Goal: Task Accomplishment & Management: Use online tool/utility

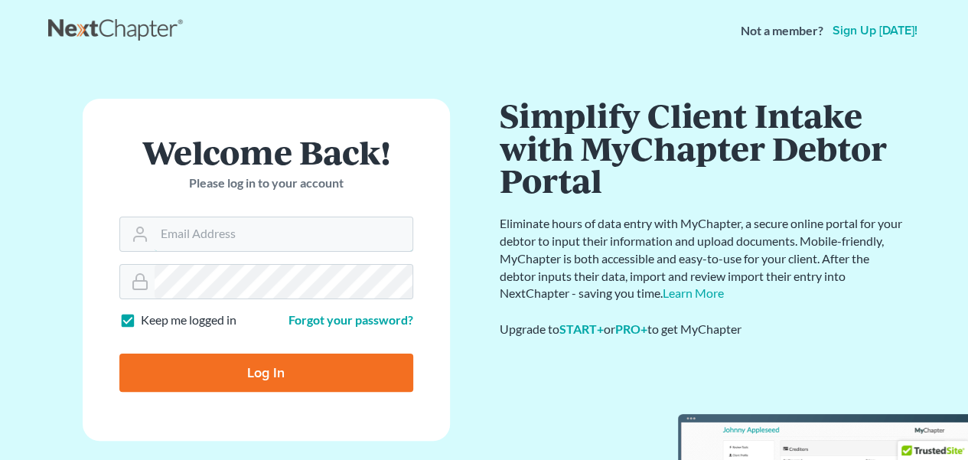
type input "[PERSON_NAME][EMAIL_ADDRESS][DOMAIN_NAME]"
click at [331, 373] on input "Log In" at bounding box center [266, 372] width 294 height 38
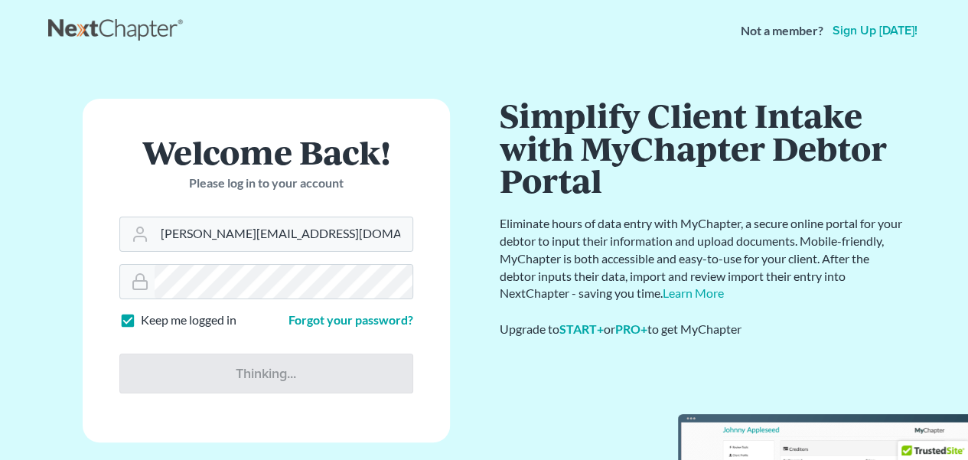
type input "Thinking..."
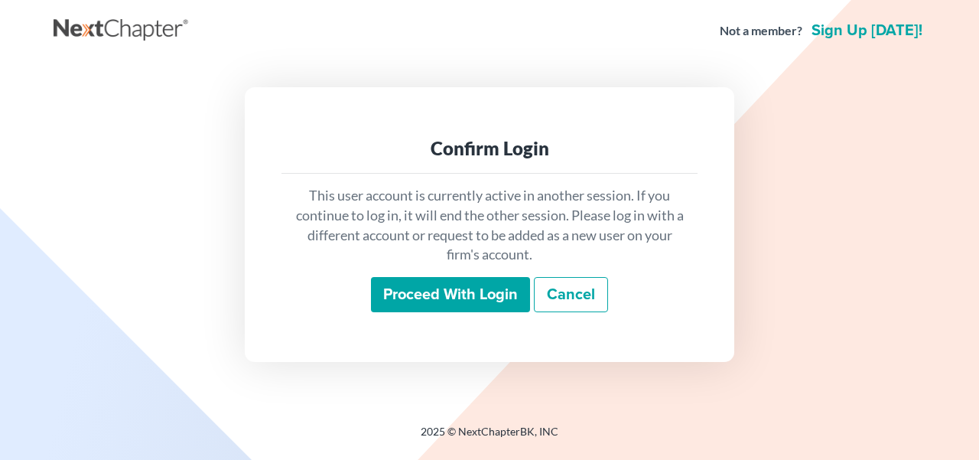
click at [457, 301] on input "Proceed with login" at bounding box center [450, 294] width 159 height 35
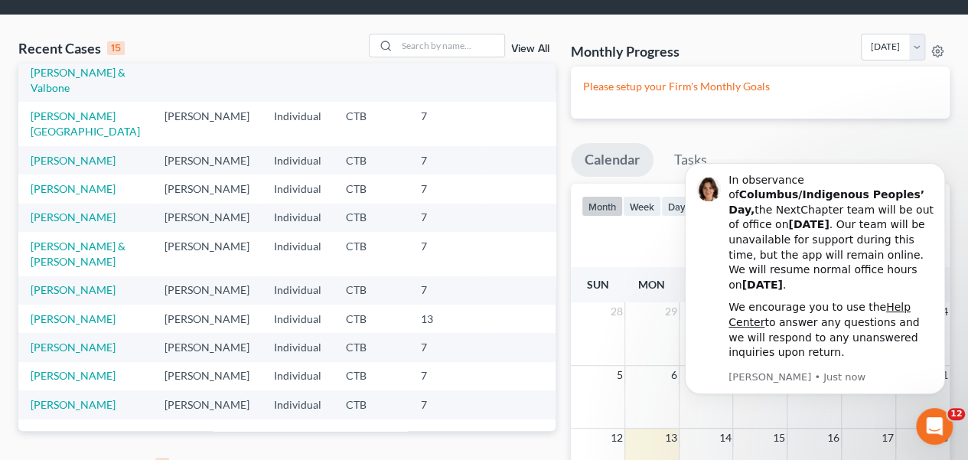
scroll to position [153, 0]
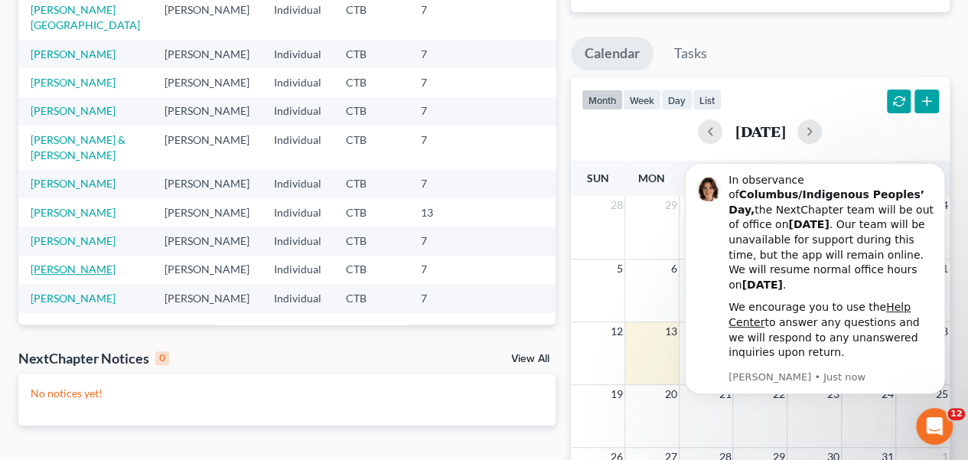
click at [78, 262] on link "Crotty, Megan" at bounding box center [73, 268] width 85 height 13
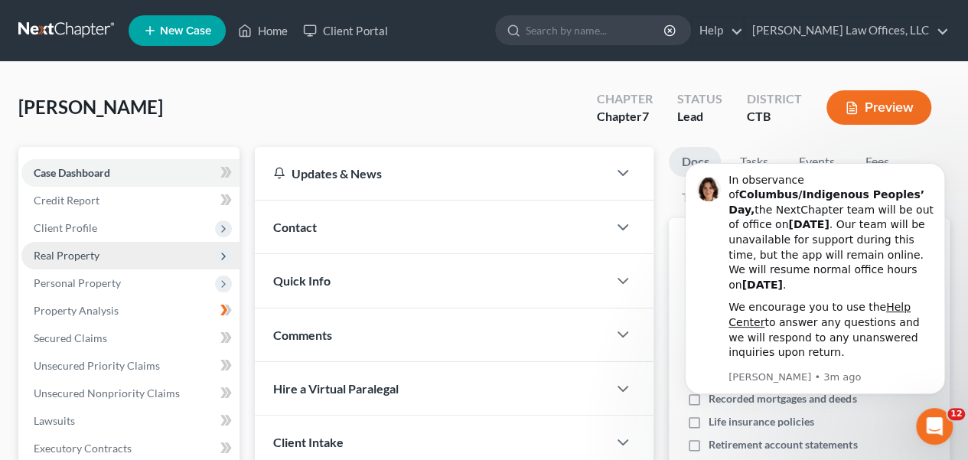
click at [101, 259] on span "Real Property" at bounding box center [130, 256] width 218 height 28
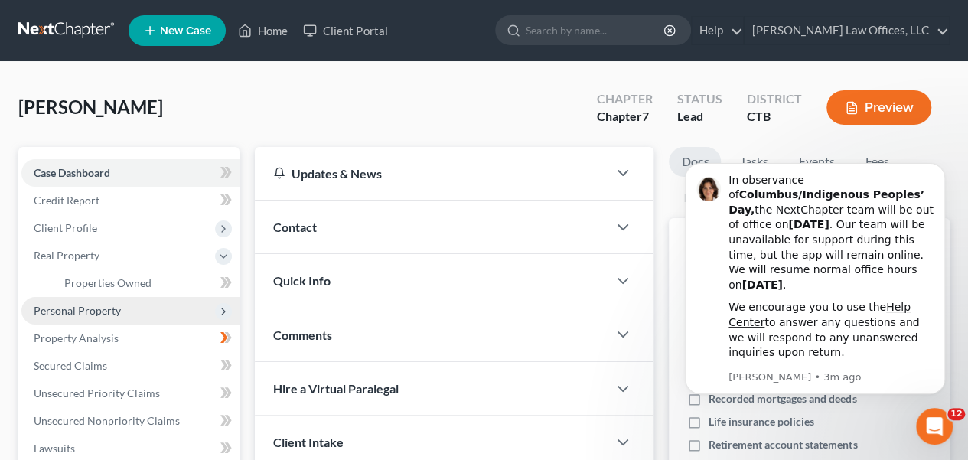
drag, startPoint x: 99, startPoint y: 312, endPoint x: 91, endPoint y: 308, distance: 9.6
click at [99, 311] on span "Personal Property" at bounding box center [77, 310] width 87 height 13
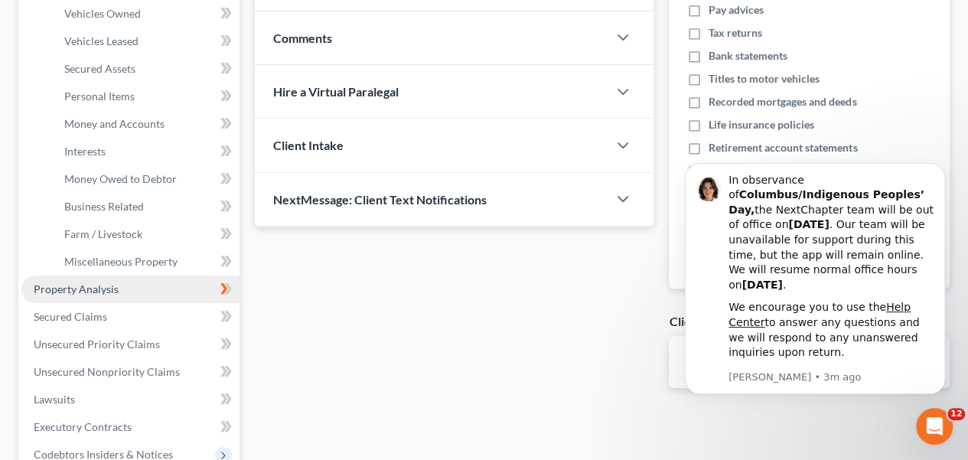
scroll to position [306, 0]
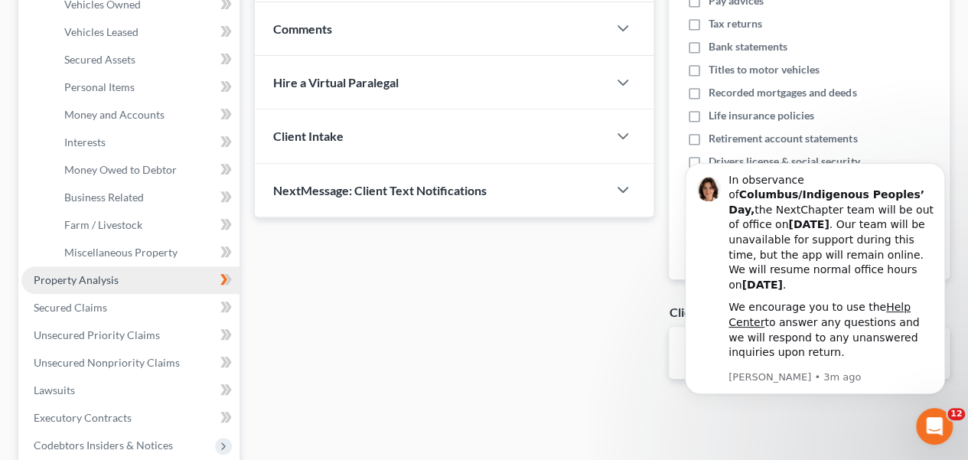
click at [95, 287] on link "Property Analysis" at bounding box center [130, 280] width 218 height 28
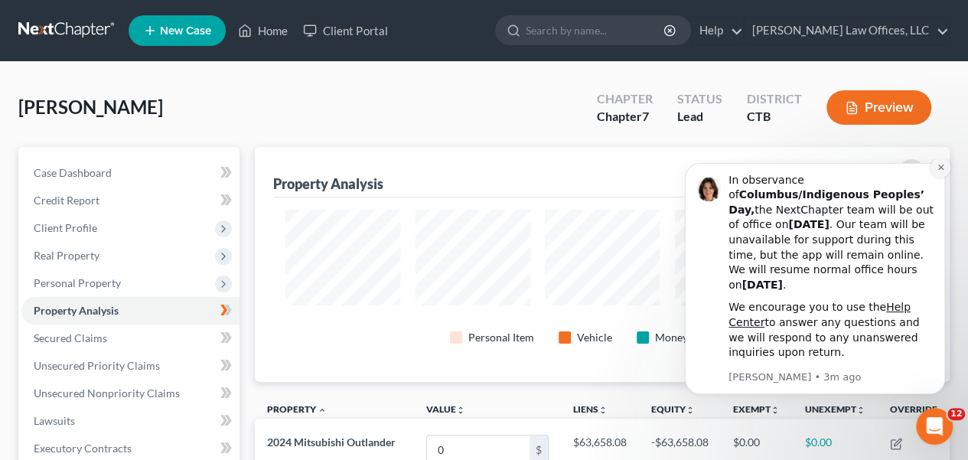
click at [940, 170] on icon "Dismiss notification" at bounding box center [939, 166] width 5 height 5
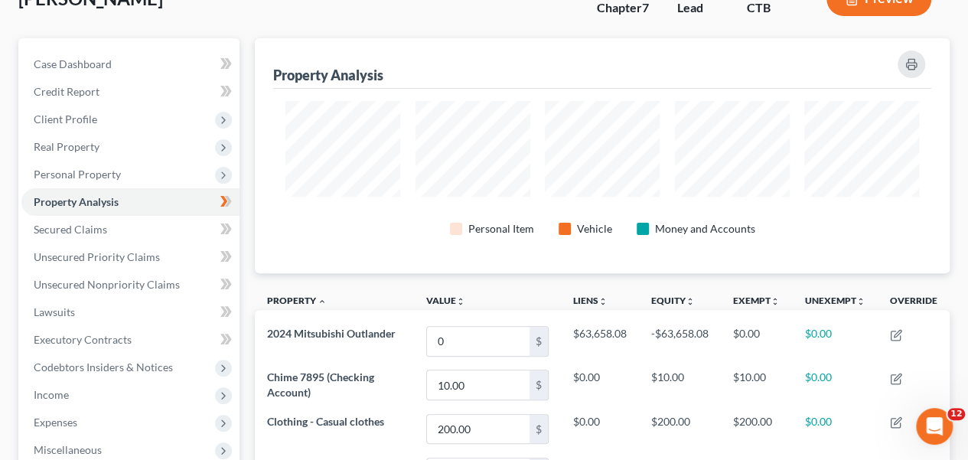
scroll to position [77, 0]
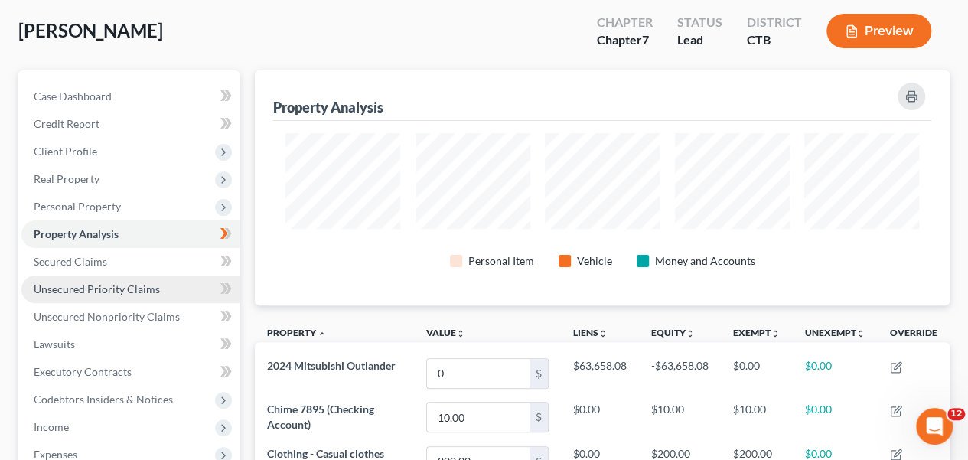
click at [205, 279] on link "Unsecured Priority Claims" at bounding box center [130, 289] width 218 height 28
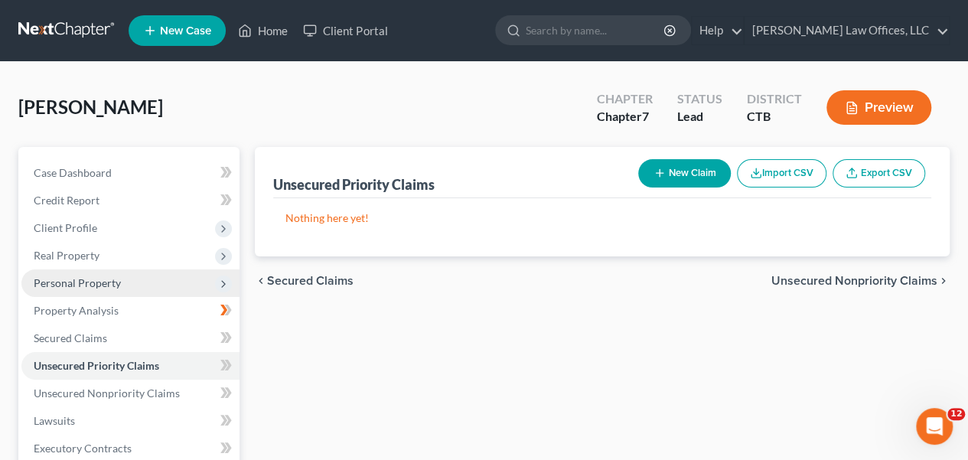
click at [199, 279] on span "Personal Property" at bounding box center [130, 283] width 218 height 28
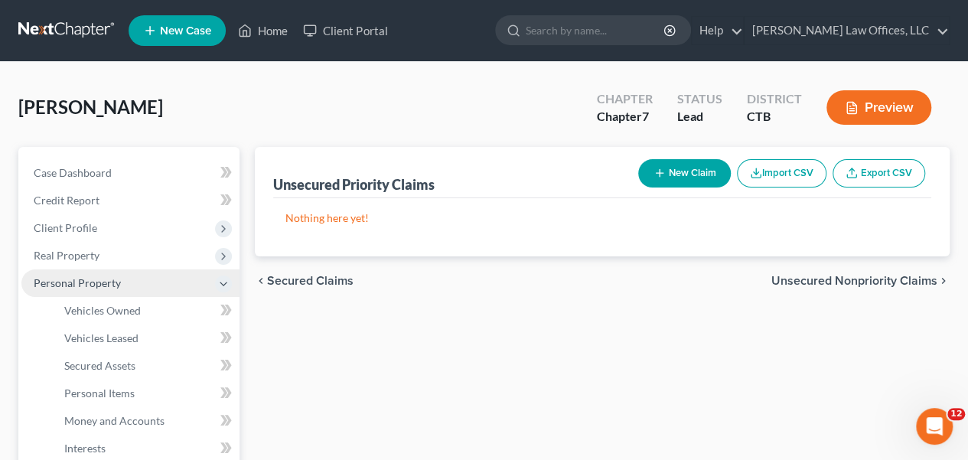
click at [199, 279] on span "Personal Property" at bounding box center [130, 283] width 218 height 28
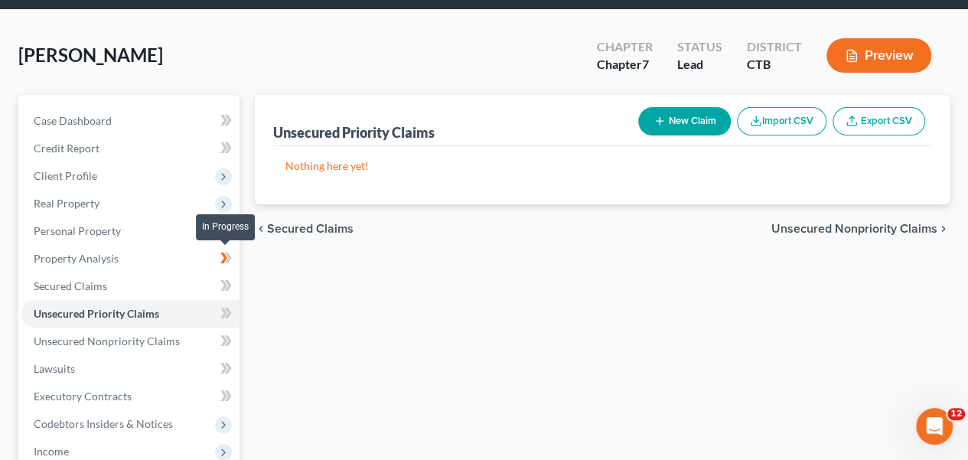
scroll to position [77, 0]
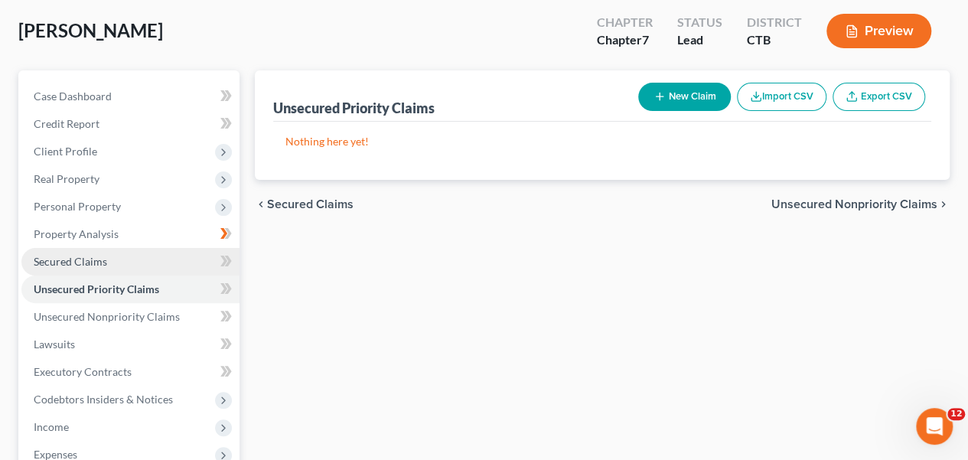
click at [168, 267] on link "Secured Claims" at bounding box center [130, 262] width 218 height 28
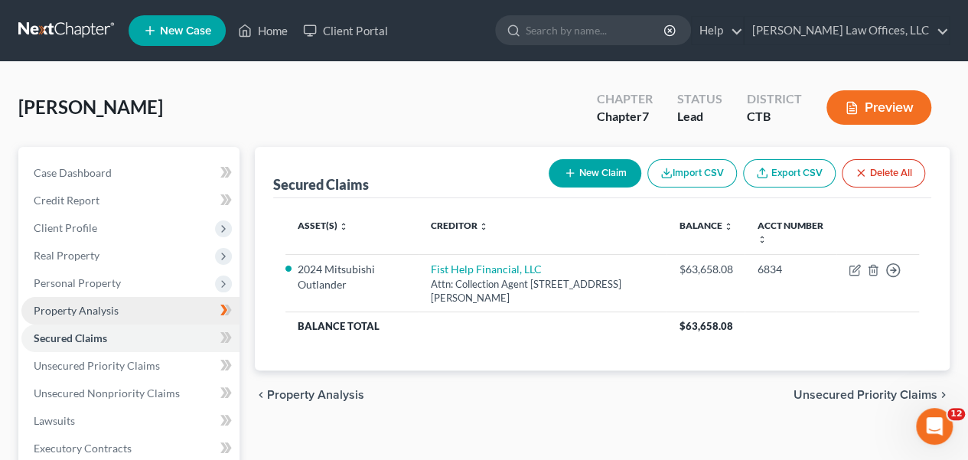
click at [189, 309] on link "Property Analysis" at bounding box center [130, 311] width 218 height 28
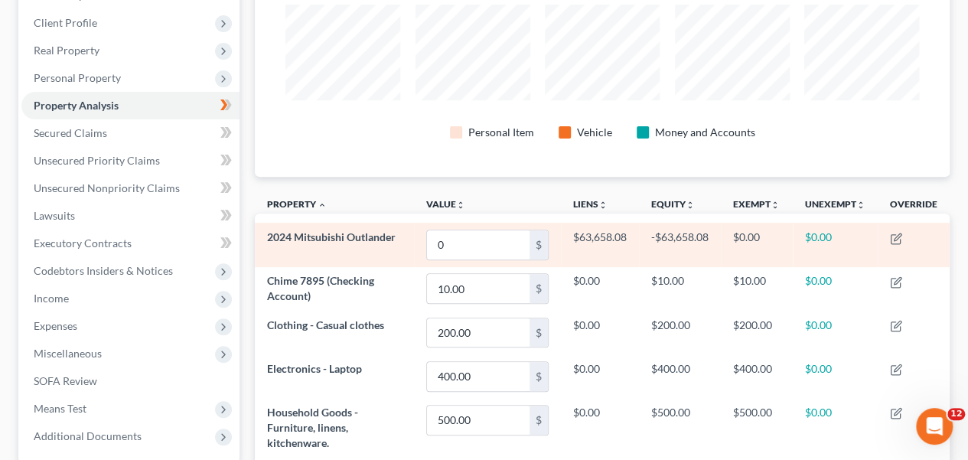
scroll to position [306, 0]
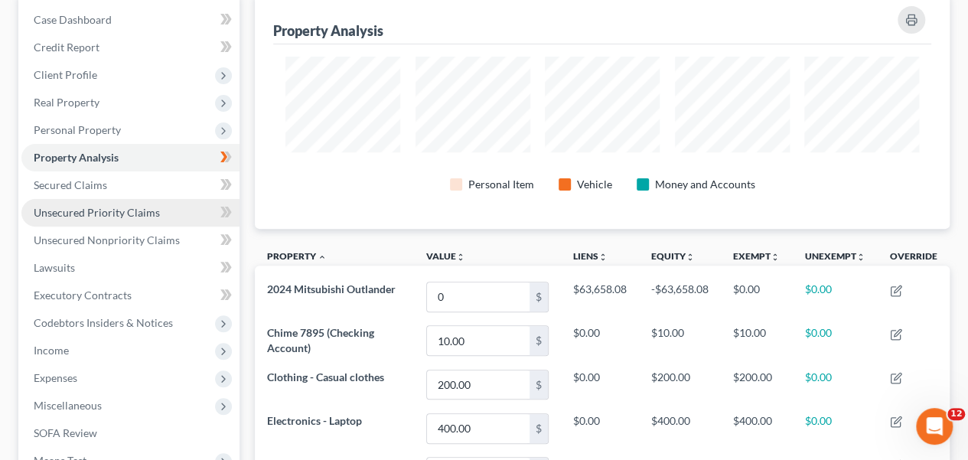
click at [174, 200] on link "Unsecured Priority Claims" at bounding box center [130, 213] width 218 height 28
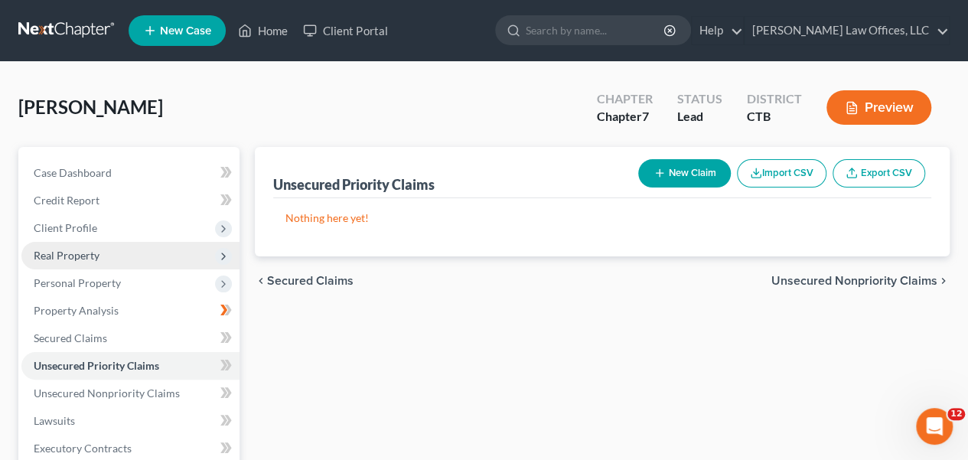
click at [168, 259] on span "Real Property" at bounding box center [130, 256] width 218 height 28
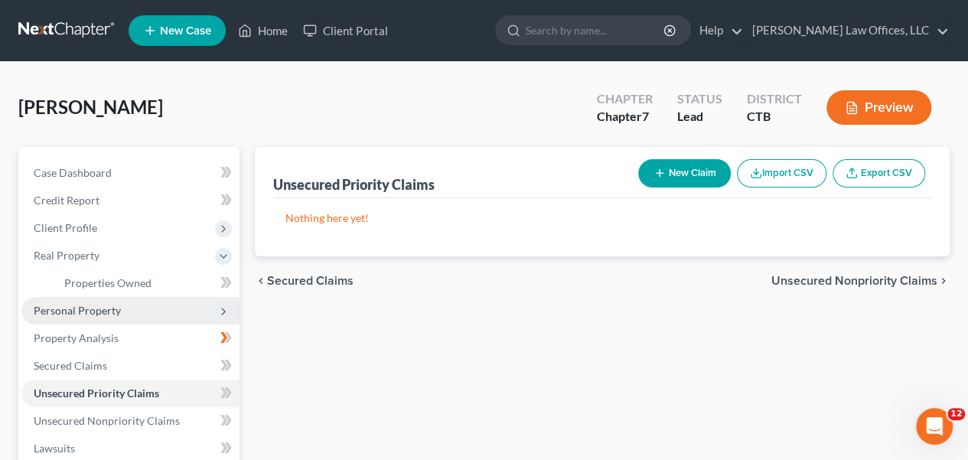
click at [142, 311] on span "Personal Property" at bounding box center [130, 311] width 218 height 28
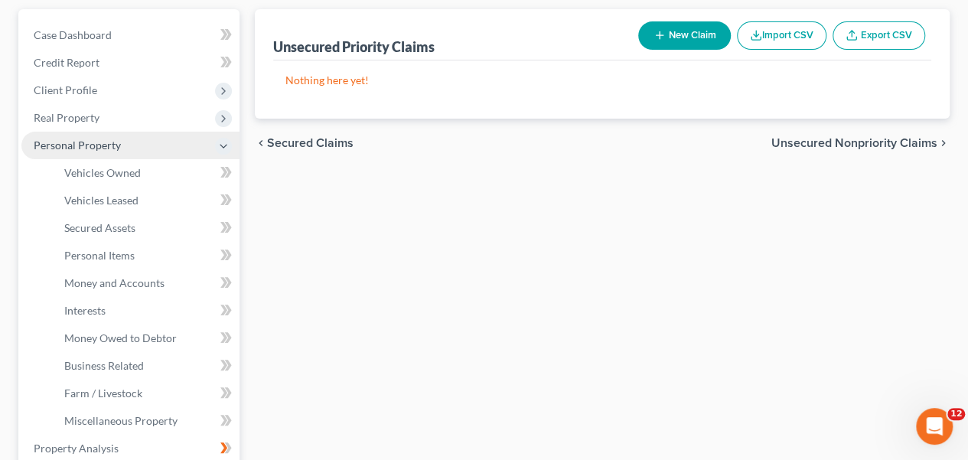
scroll to position [153, 0]
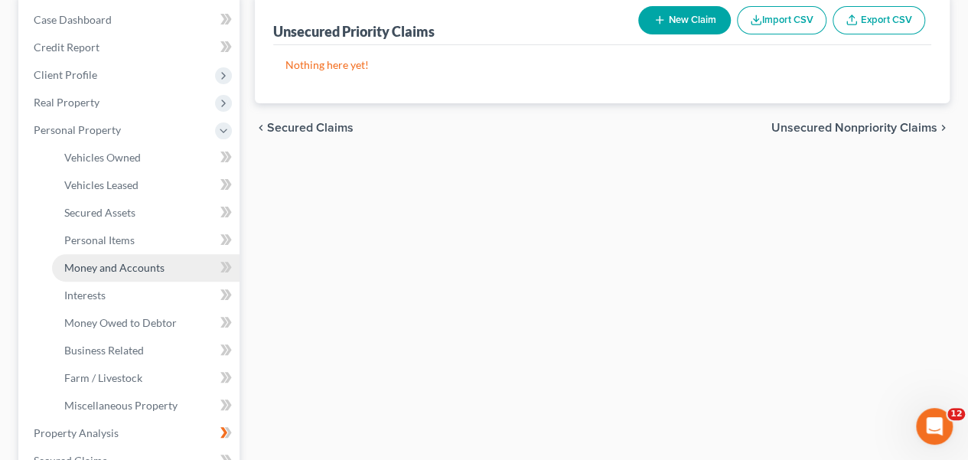
click at [153, 272] on span "Money and Accounts" at bounding box center [114, 267] width 100 height 13
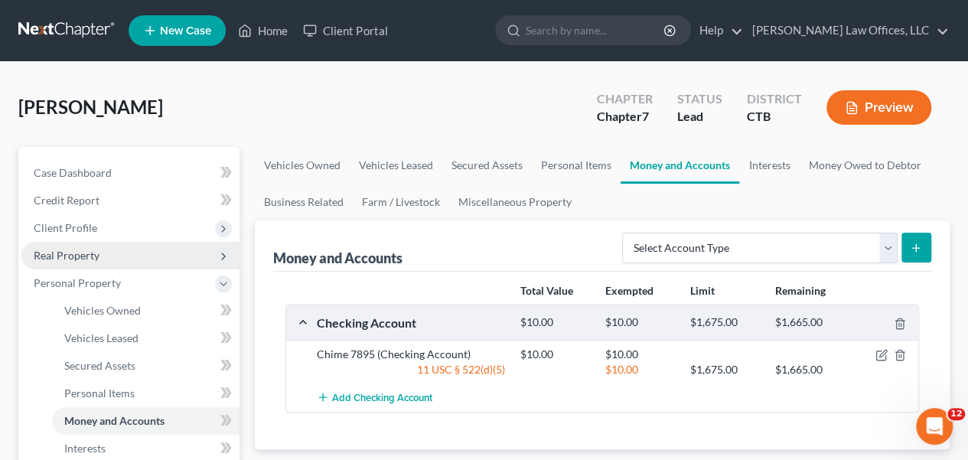
click at [136, 251] on span "Real Property" at bounding box center [130, 256] width 218 height 28
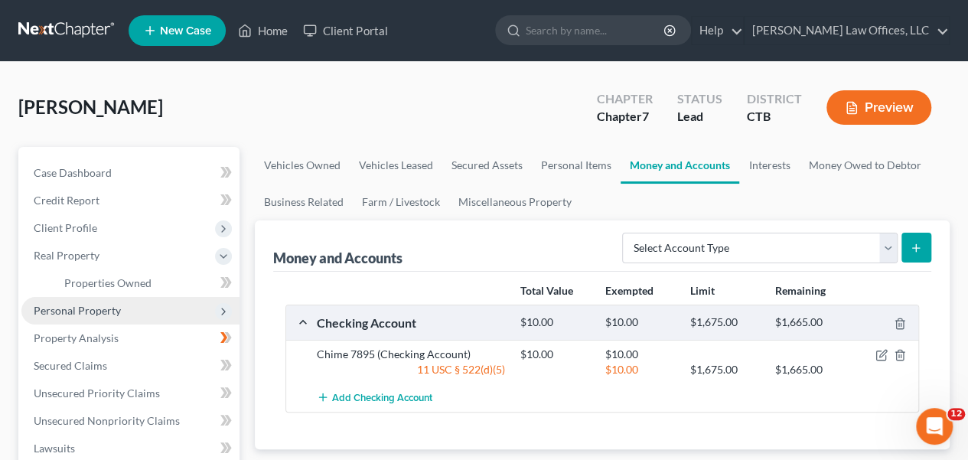
click at [98, 298] on span "Personal Property" at bounding box center [130, 311] width 218 height 28
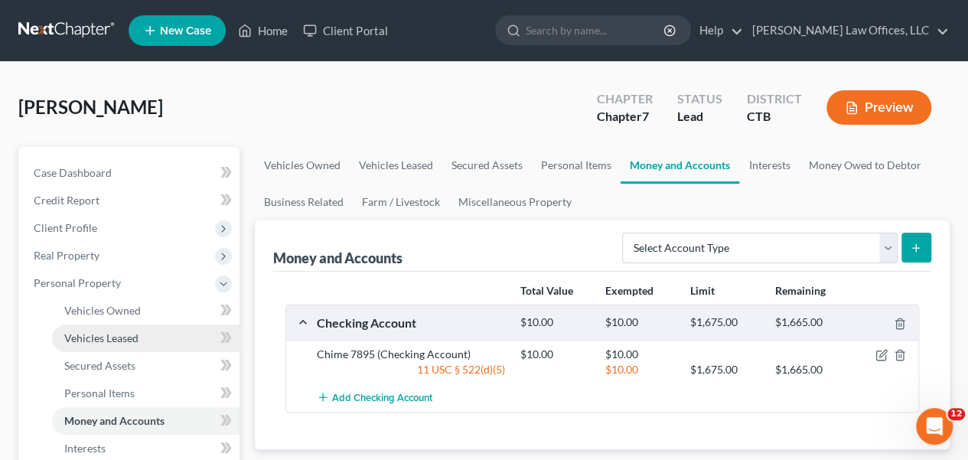
click at [86, 325] on link "Vehicles Leased" at bounding box center [145, 338] width 187 height 28
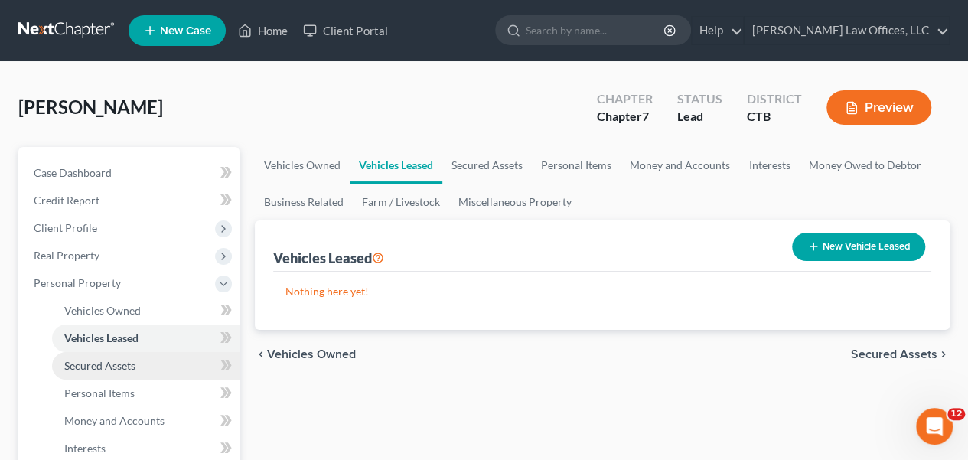
click at [95, 359] on span "Secured Assets" at bounding box center [99, 365] width 71 height 13
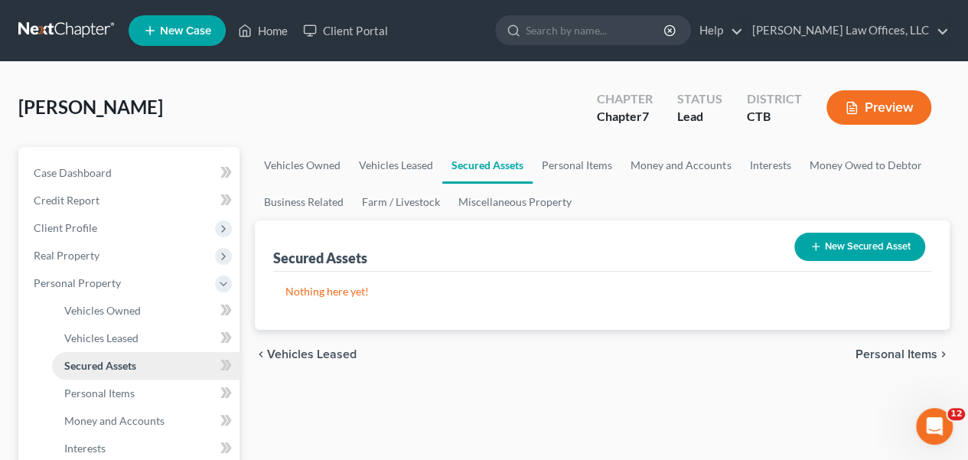
click at [93, 361] on span "Secured Assets" at bounding box center [100, 365] width 72 height 13
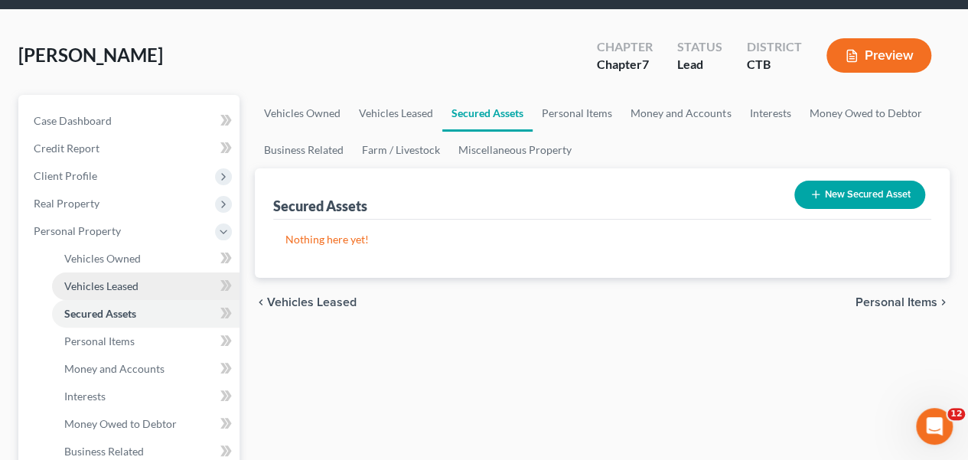
scroll to position [77, 0]
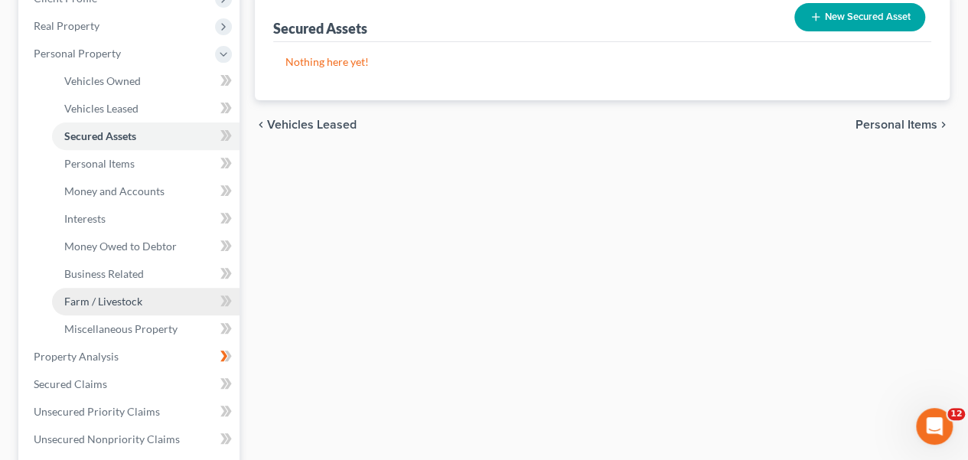
click at [151, 301] on link "Farm / Livestock" at bounding box center [145, 302] width 187 height 28
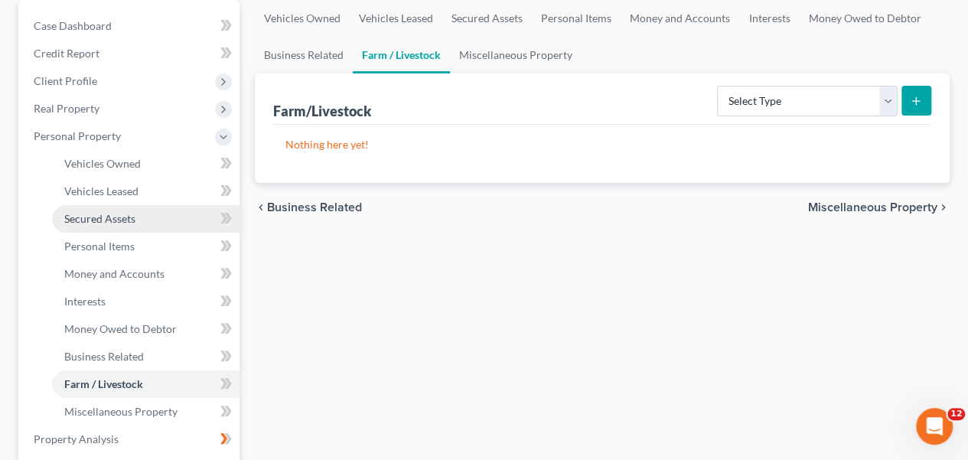
scroll to position [153, 0]
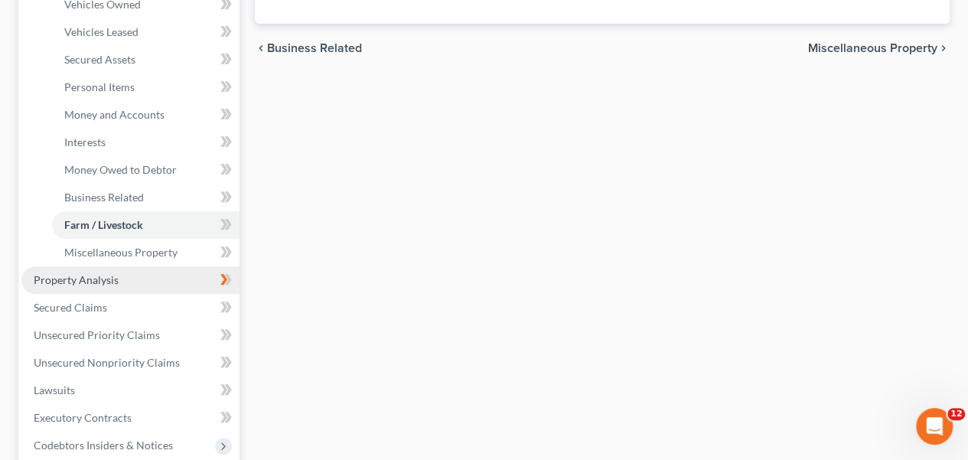
click at [138, 282] on link "Property Analysis" at bounding box center [130, 280] width 218 height 28
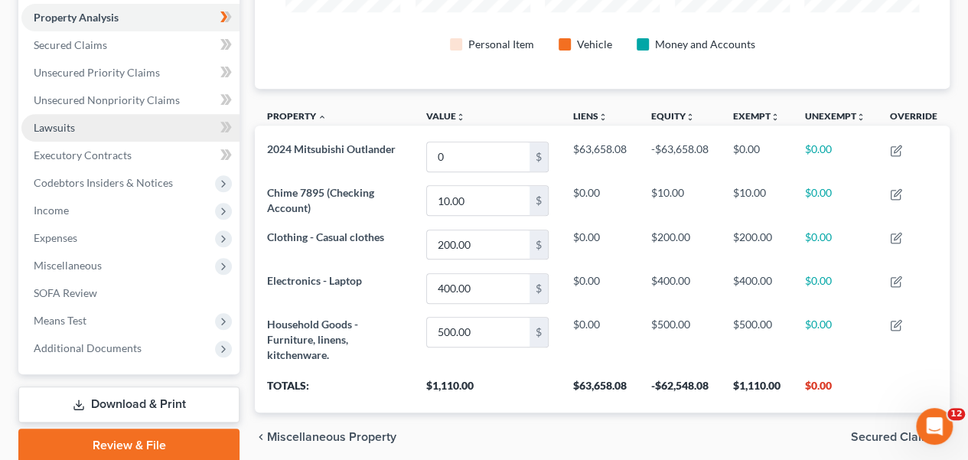
scroll to position [306, 0]
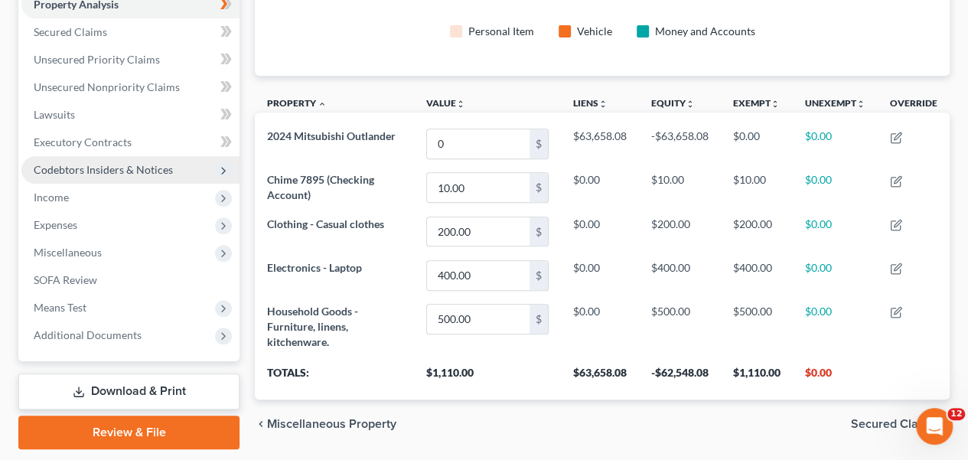
click at [47, 164] on span "Codebtors Insiders & Notices" at bounding box center [103, 169] width 139 height 13
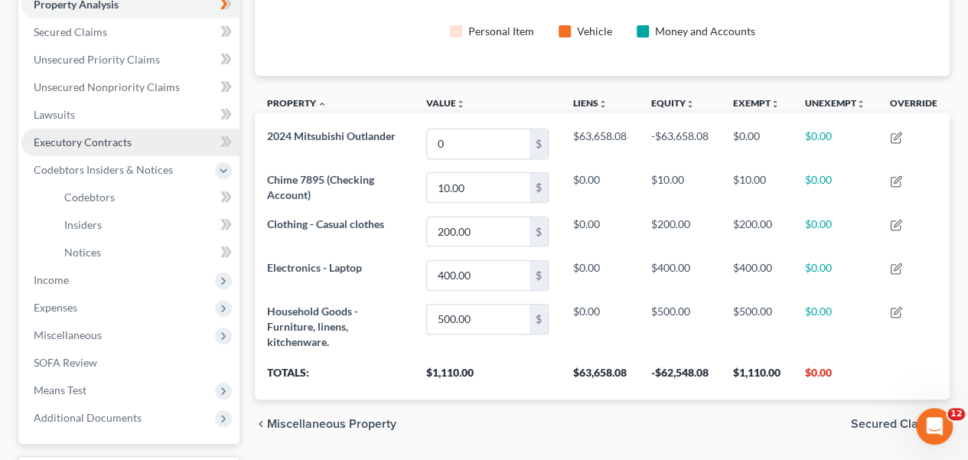
click at [67, 148] on span "Executory Contracts" at bounding box center [83, 141] width 98 height 13
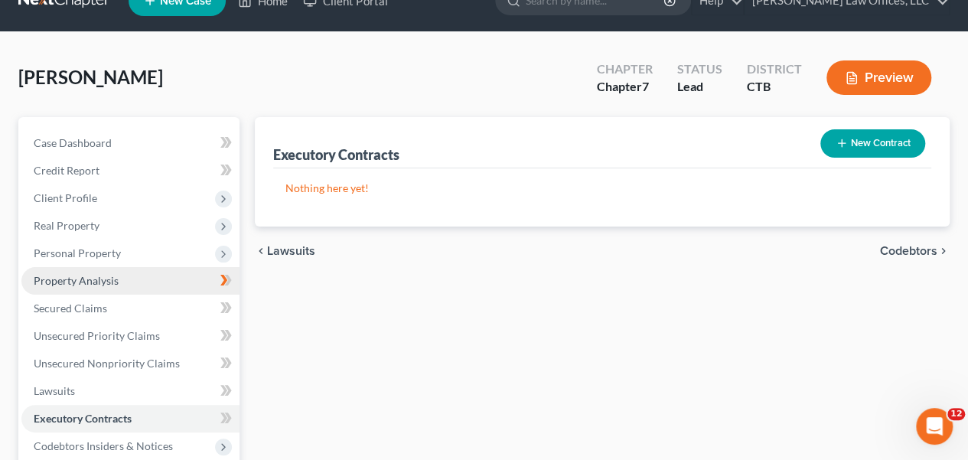
scroll to position [77, 0]
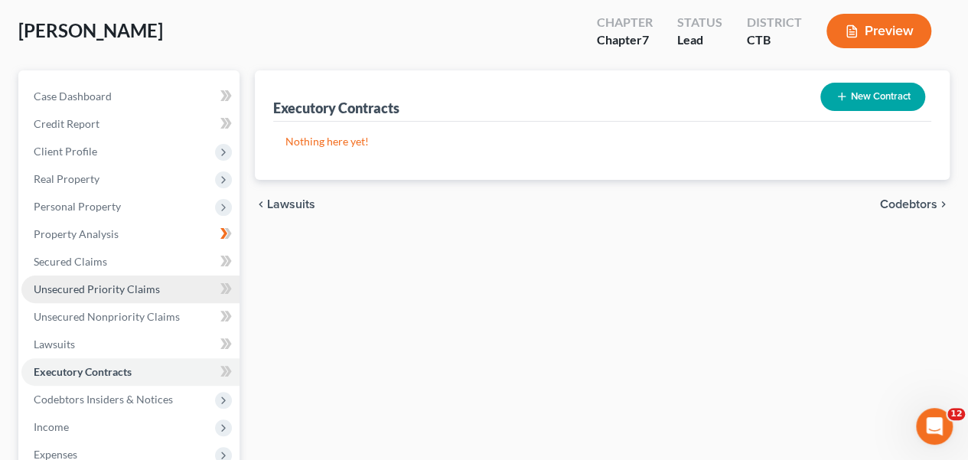
click at [62, 275] on link "Unsecured Priority Claims" at bounding box center [130, 289] width 218 height 28
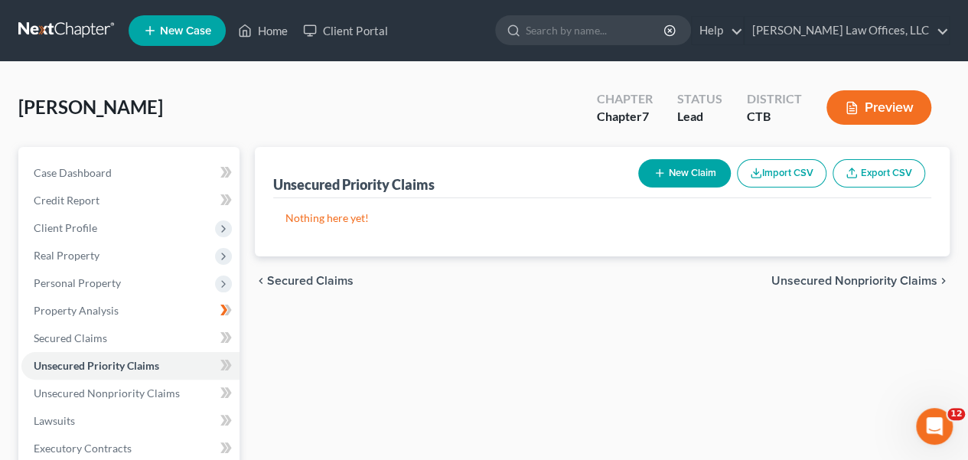
click at [60, 31] on link at bounding box center [67, 31] width 98 height 28
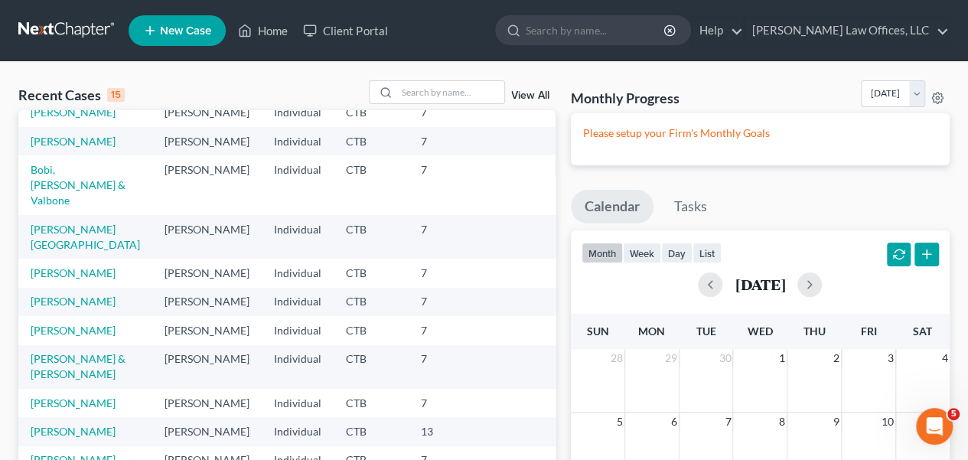
scroll to position [153, 0]
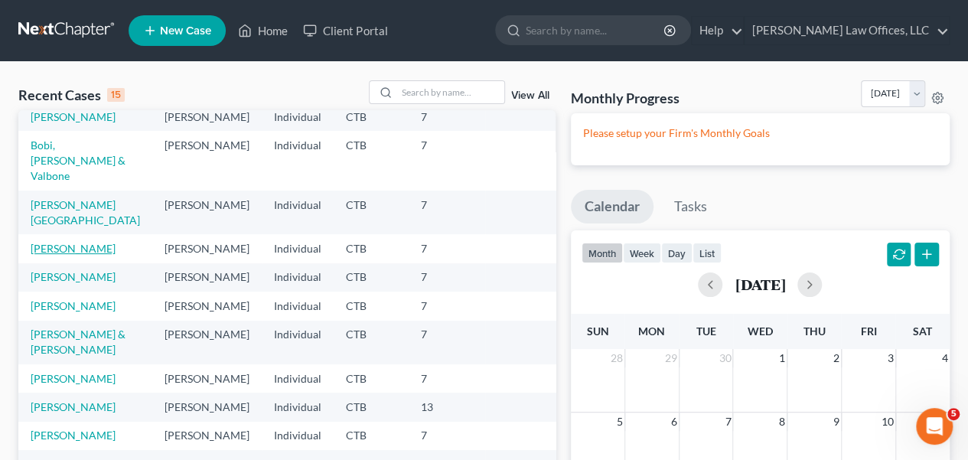
click at [91, 255] on link "Carrasco, Anna" at bounding box center [73, 248] width 85 height 13
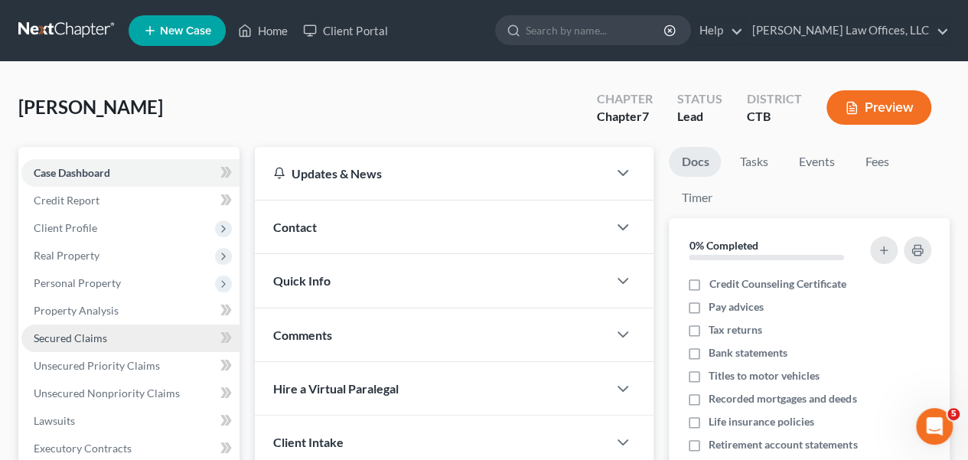
click at [91, 327] on link "Secured Claims" at bounding box center [130, 338] width 218 height 28
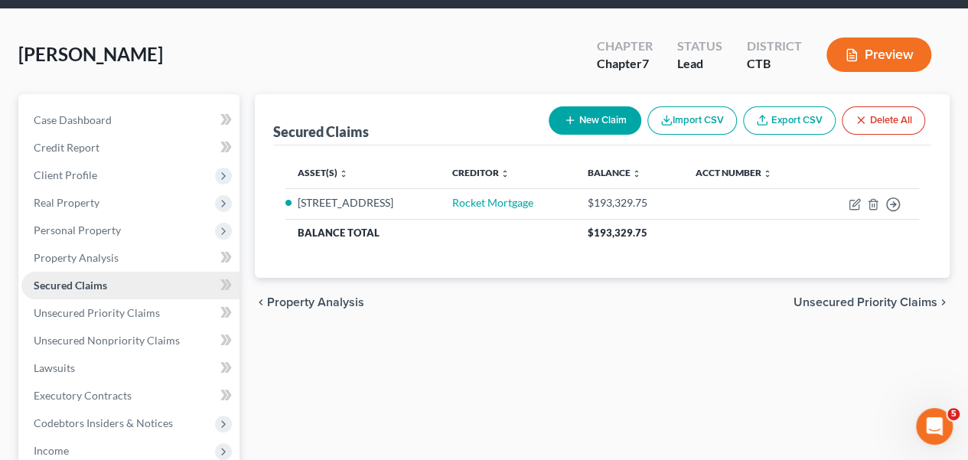
scroll to position [77, 0]
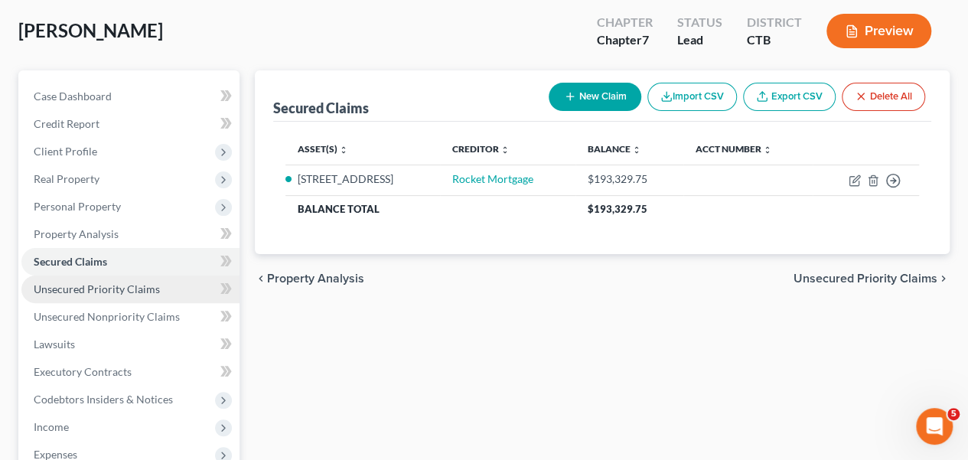
click at [101, 295] on link "Unsecured Priority Claims" at bounding box center [130, 289] width 218 height 28
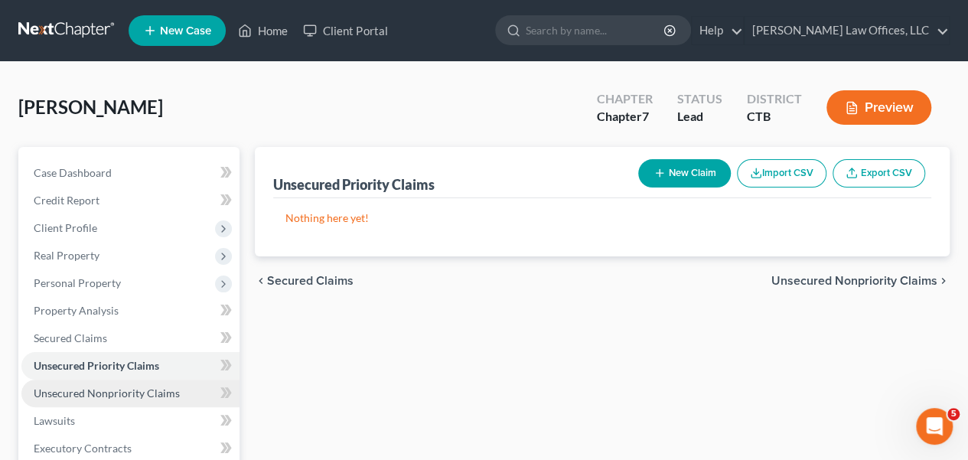
click at [71, 388] on span "Unsecured Nonpriority Claims" at bounding box center [107, 392] width 146 height 13
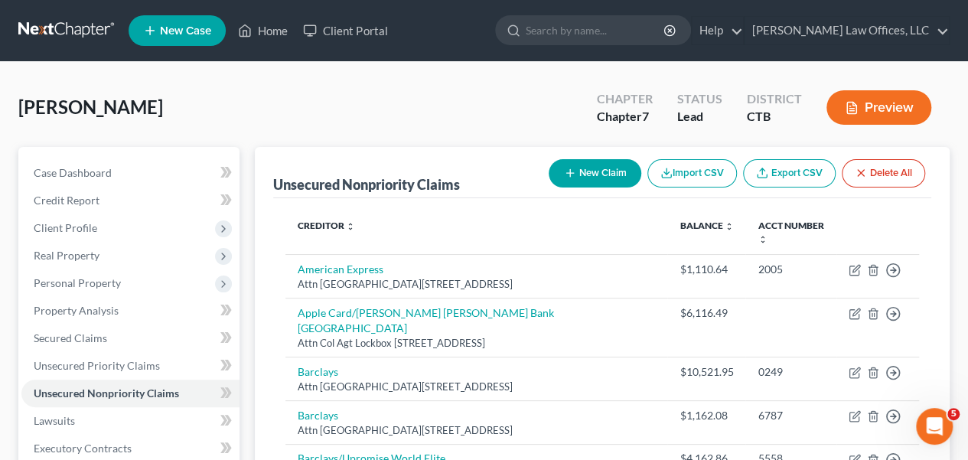
click at [60, 27] on link at bounding box center [67, 31] width 98 height 28
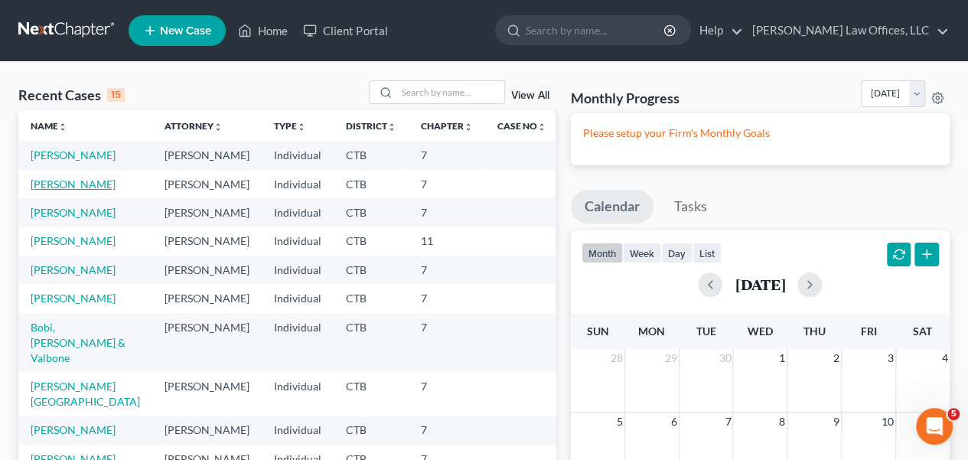
click at [86, 190] on link "[PERSON_NAME]" at bounding box center [73, 183] width 85 height 13
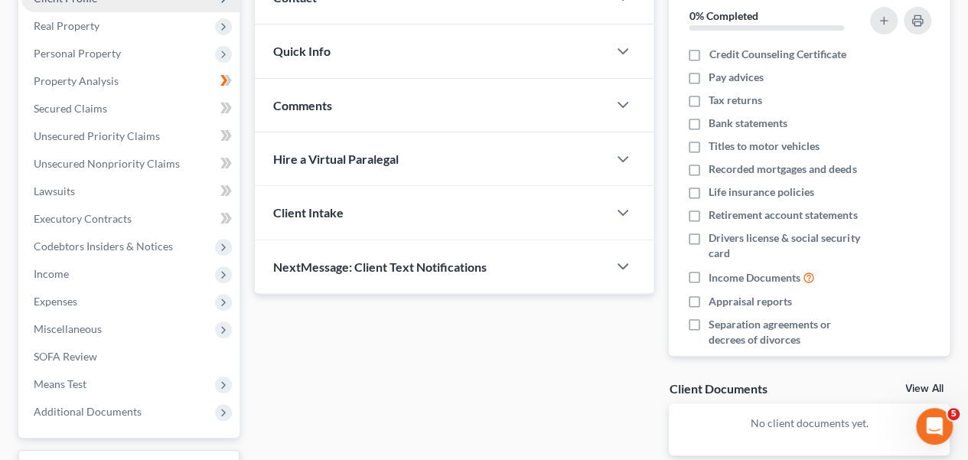
scroll to position [153, 0]
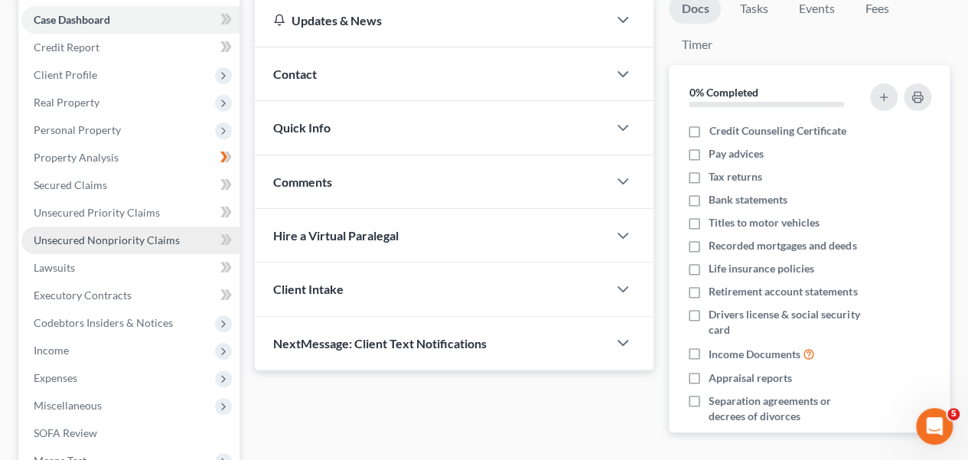
click at [92, 241] on span "Unsecured Nonpriority Claims" at bounding box center [107, 239] width 146 height 13
